Goal: Manage account settings

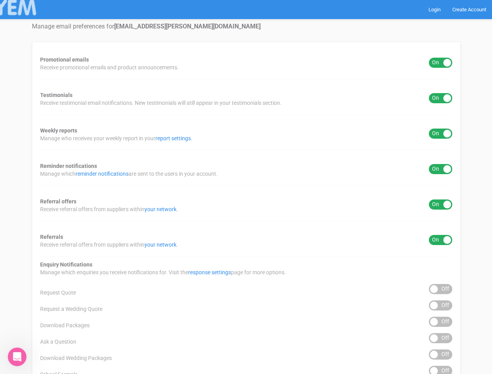
click at [246, 187] on div "Promotional emails ON OFF Receive promotional emails and product announcements.…" at bounding box center [246, 314] width 429 height 545
click at [441, 63] on div "ON OFF" at bounding box center [440, 63] width 23 height 10
click at [441, 98] on div "ON OFF" at bounding box center [440, 98] width 23 height 10
click at [441, 134] on div "ON OFF" at bounding box center [440, 134] width 23 height 10
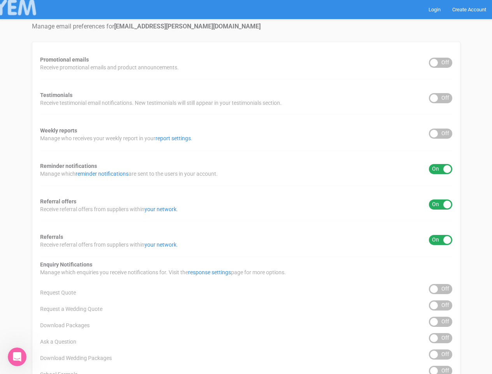
click at [441, 169] on div "ON OFF" at bounding box center [440, 169] width 23 height 10
click at [441, 205] on div "ON OFF" at bounding box center [440, 205] width 23 height 10
click at [441, 240] on div "ON OFF" at bounding box center [440, 240] width 23 height 10
click at [441, 289] on div "ON OFF" at bounding box center [440, 289] width 23 height 10
click at [441, 306] on div "ON OFF" at bounding box center [440, 306] width 23 height 10
